Goal: Task Accomplishment & Management: Manage account settings

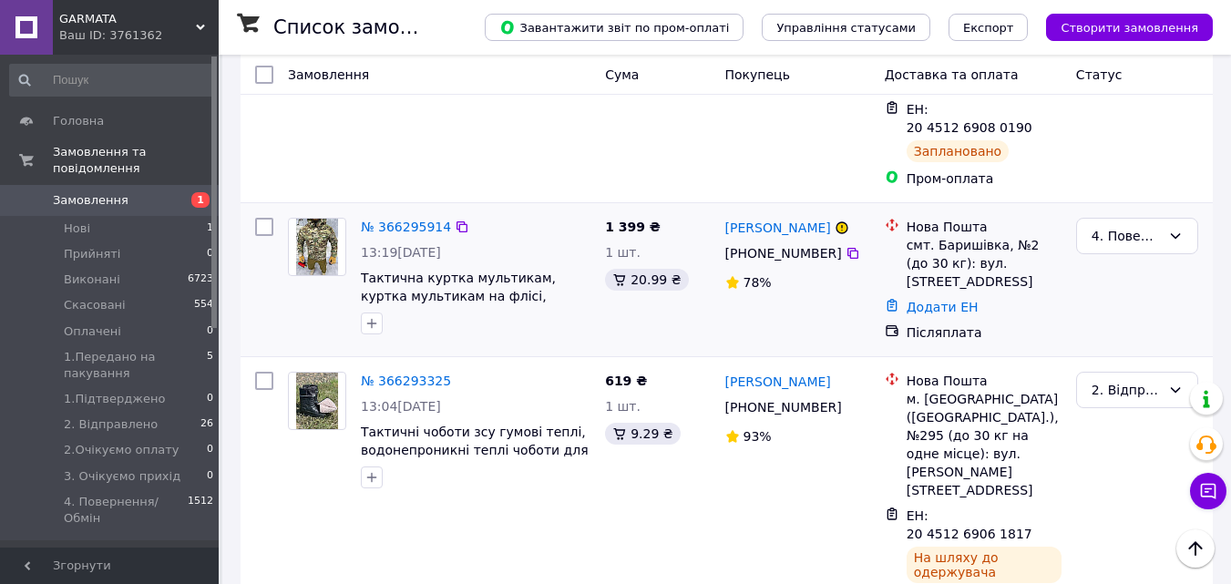
scroll to position [455, 0]
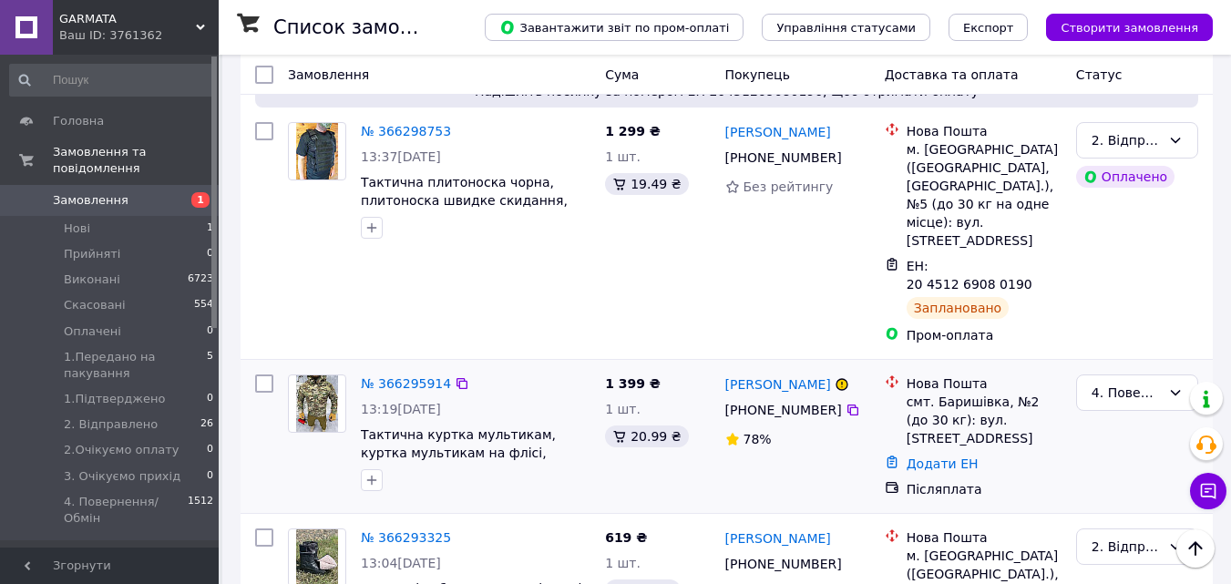
drag, startPoint x: 136, startPoint y: 349, endPoint x: 1131, endPoint y: 357, distance: 995.6
click at [134, 349] on span "1.Передано на пакування" at bounding box center [135, 365] width 143 height 33
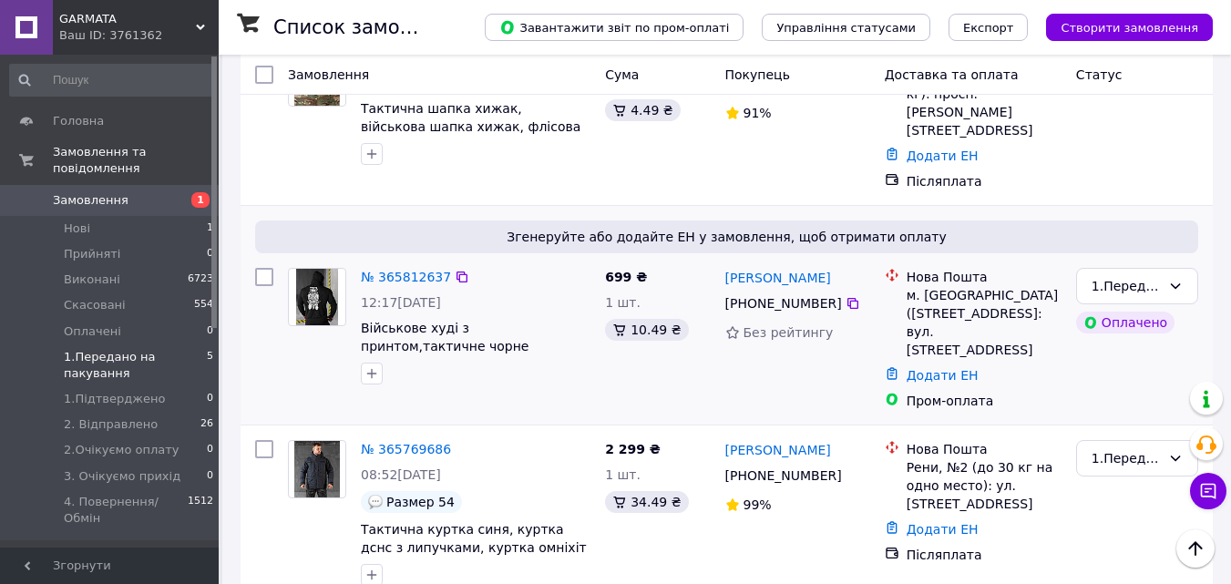
scroll to position [661, 0]
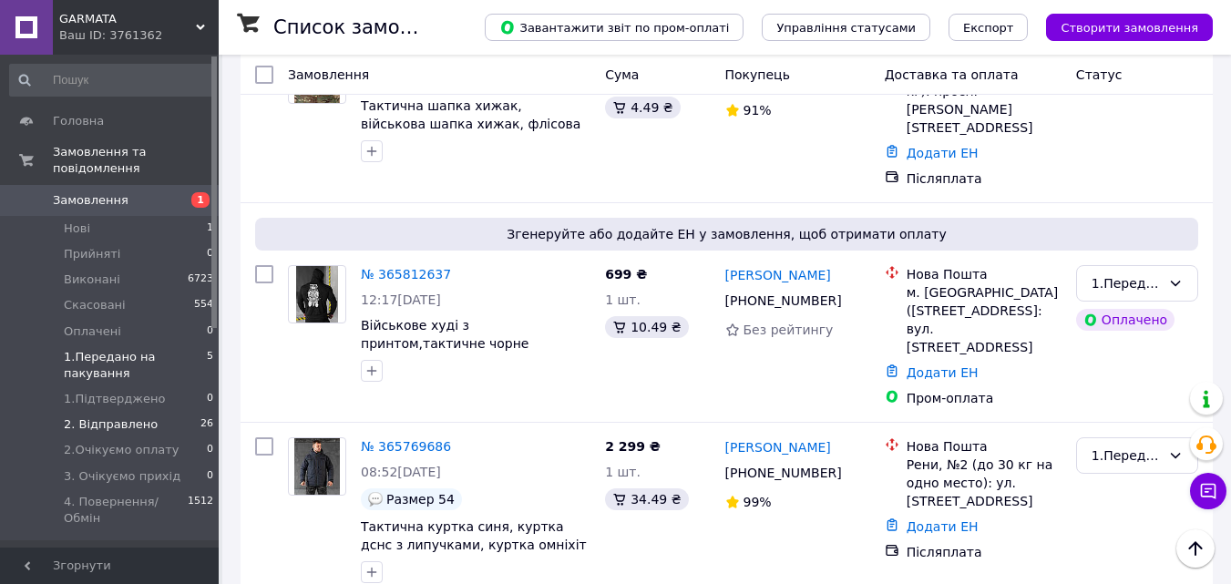
click at [152, 413] on li "2. Відправлено 26" at bounding box center [112, 425] width 224 height 26
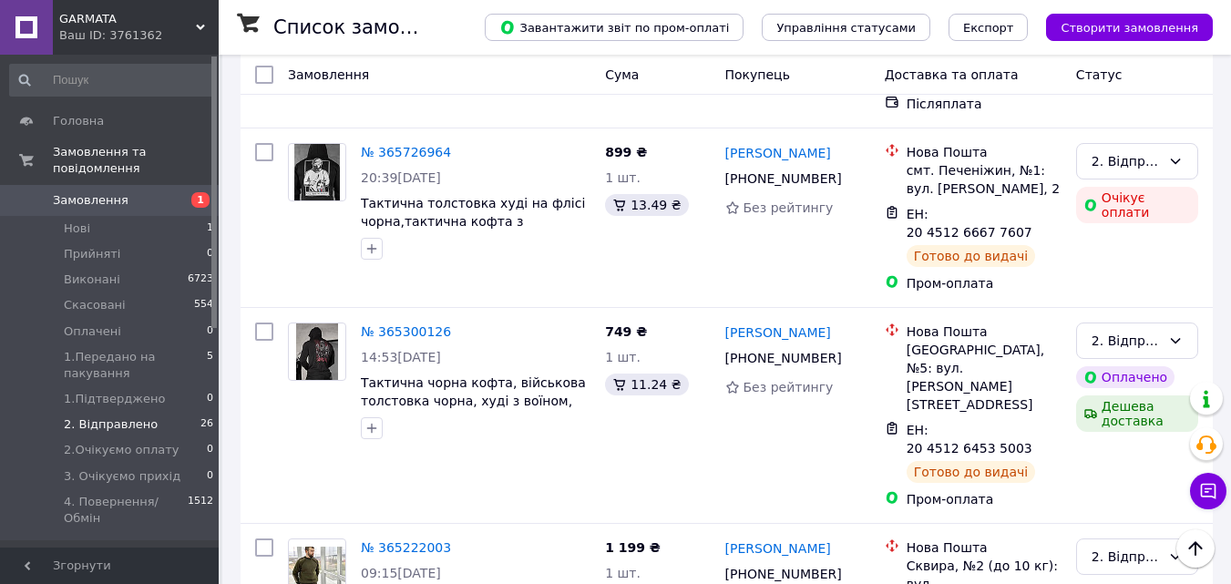
scroll to position [4877, 0]
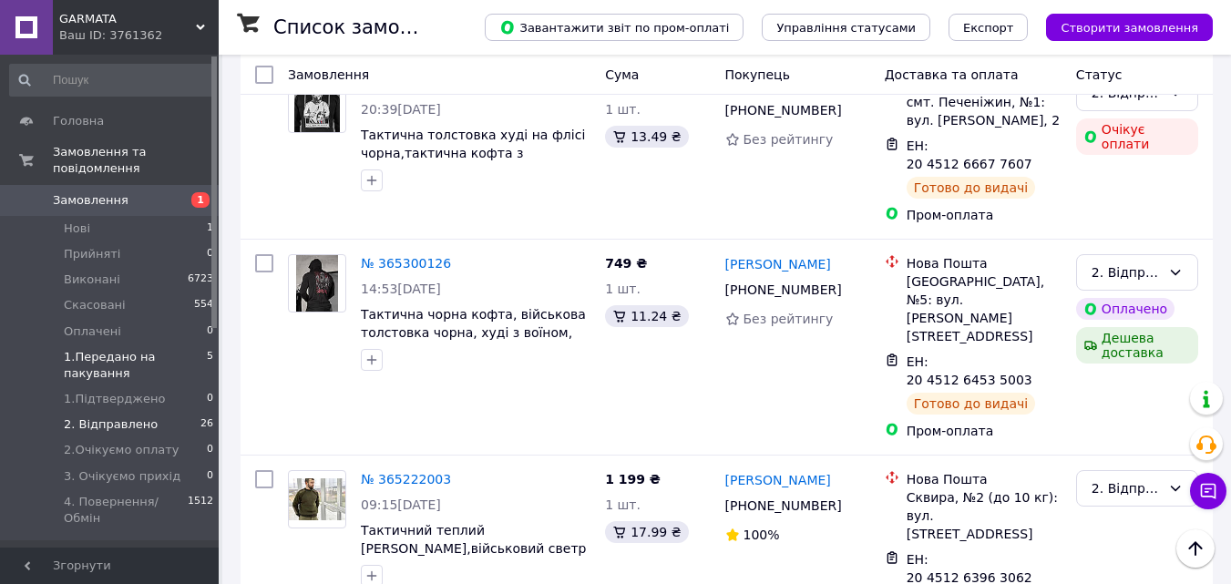
click at [116, 349] on span "1.Передано на пакування" at bounding box center [135, 365] width 143 height 33
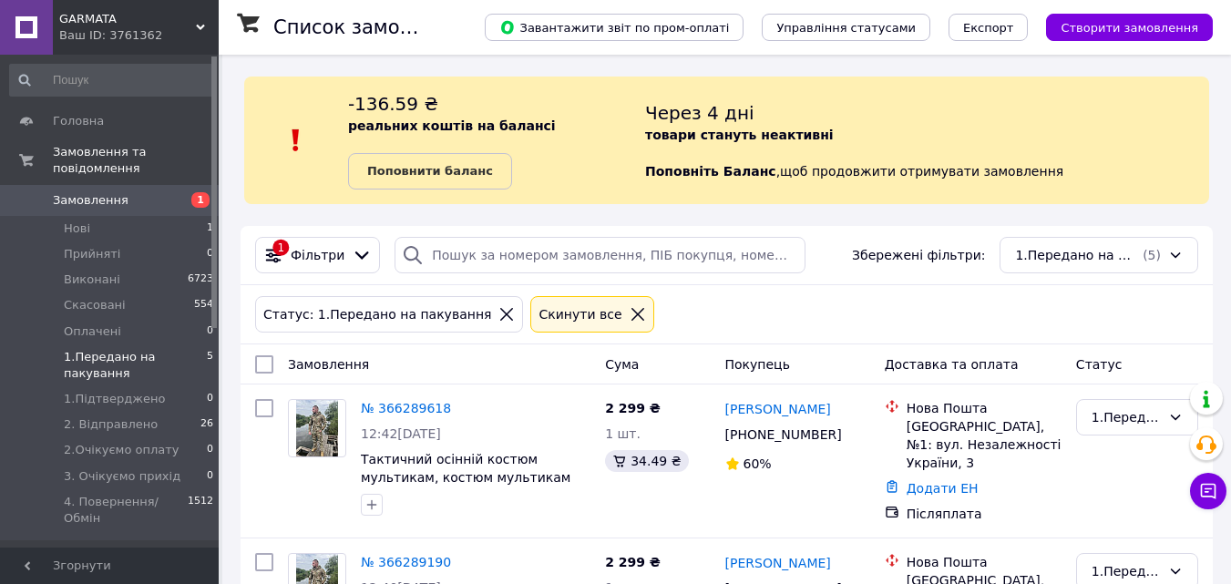
click at [135, 192] on span "Замовлення" at bounding box center [111, 200] width 116 height 16
